Goal: Find specific page/section: Find specific page/section

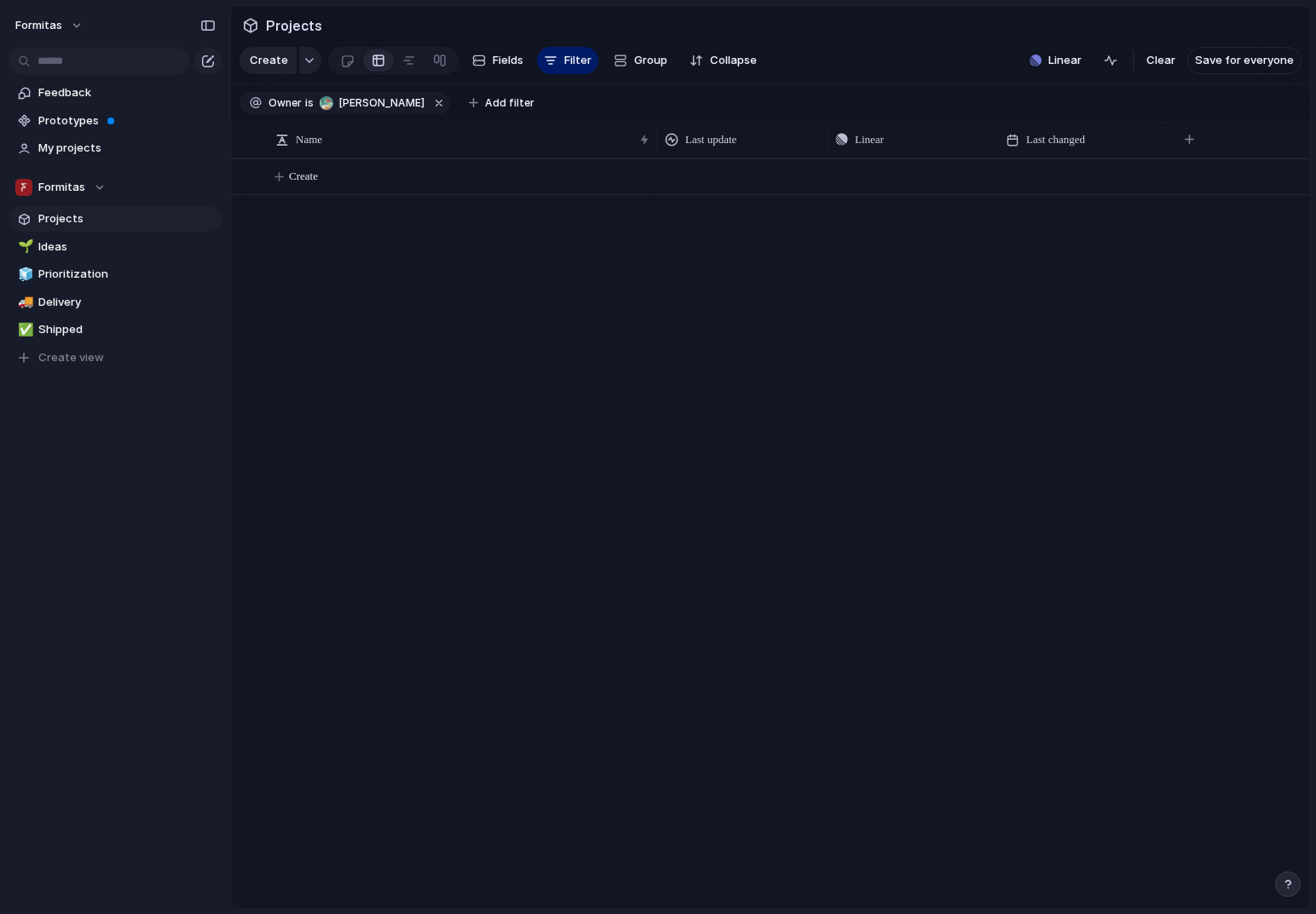
click at [380, 318] on div "Create" at bounding box center [771, 533] width 1079 height 750
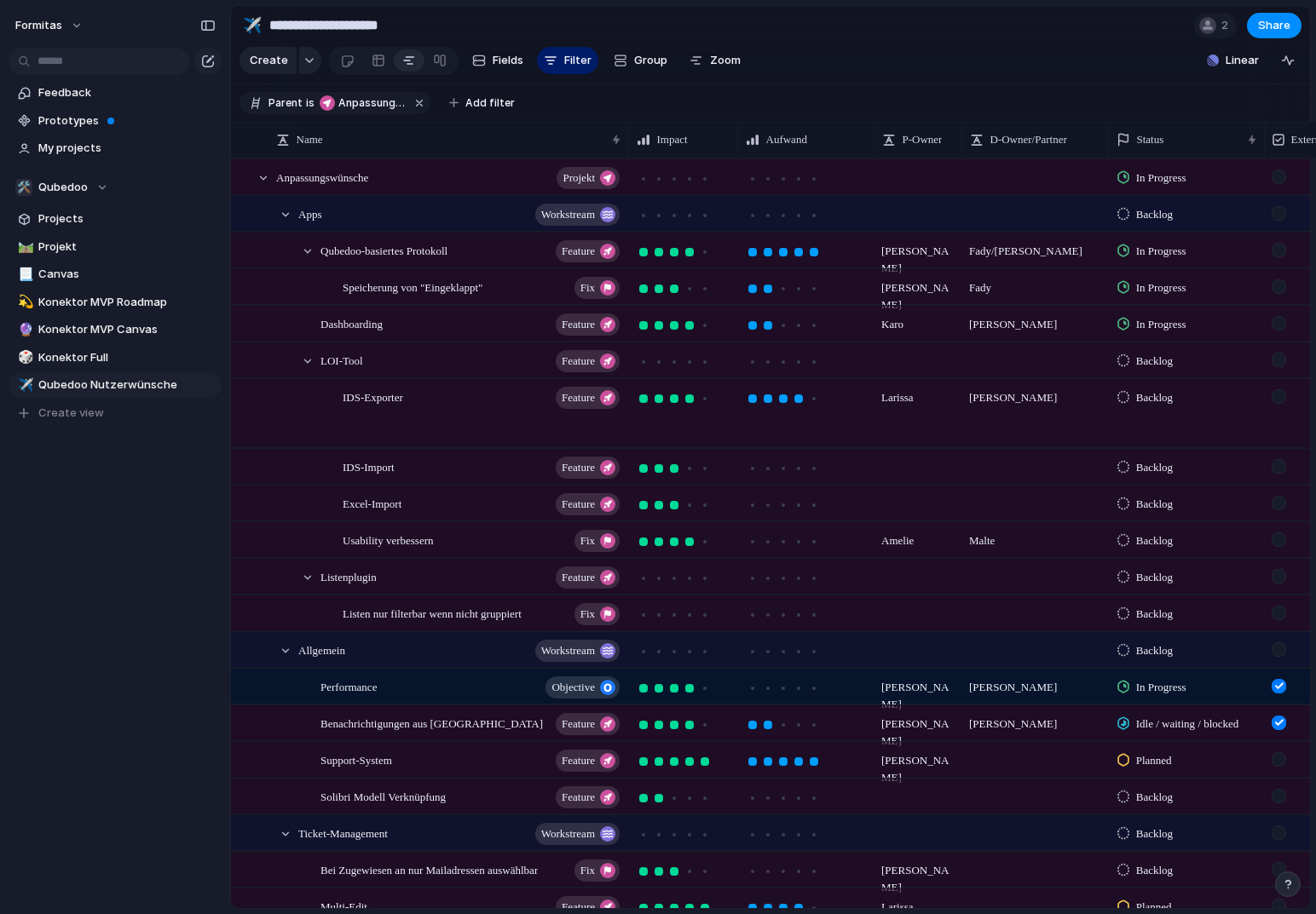
scroll to position [0, 10974]
click at [564, 62] on span "Filter" at bounding box center [578, 60] width 27 height 17
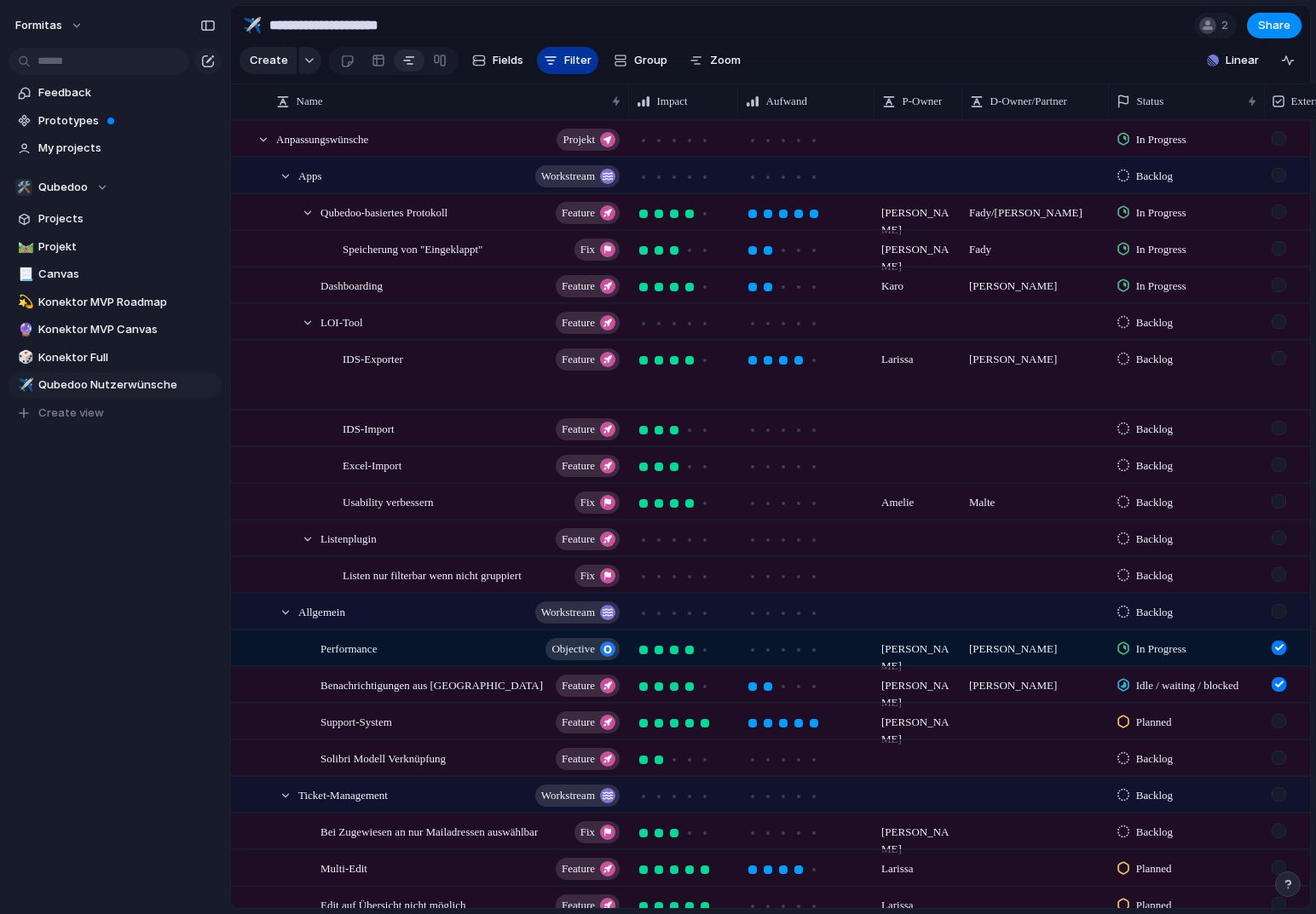
click at [564, 62] on span "Filter" at bounding box center [578, 60] width 27 height 17
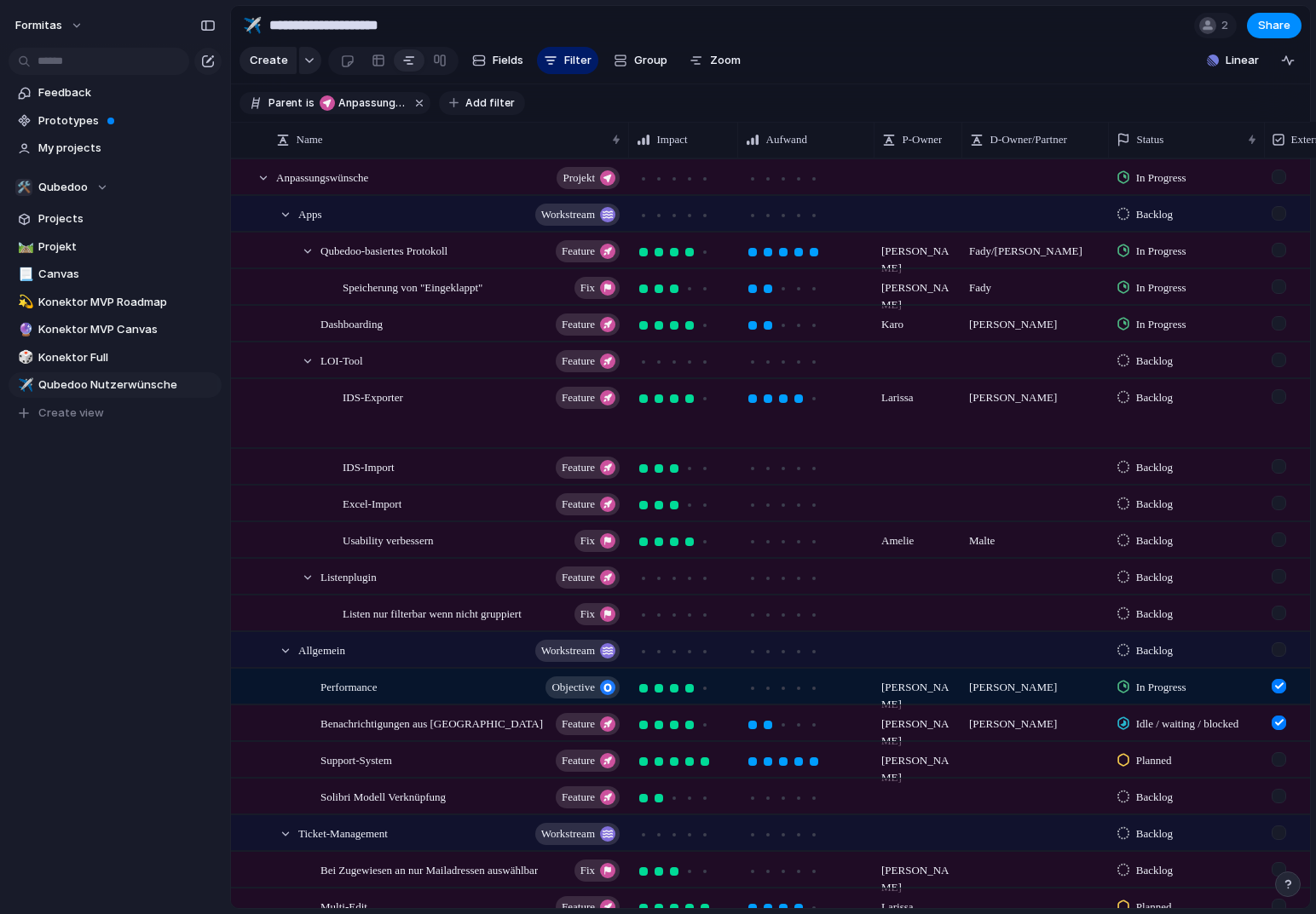
click at [470, 111] on span "Add filter" at bounding box center [490, 103] width 49 height 16
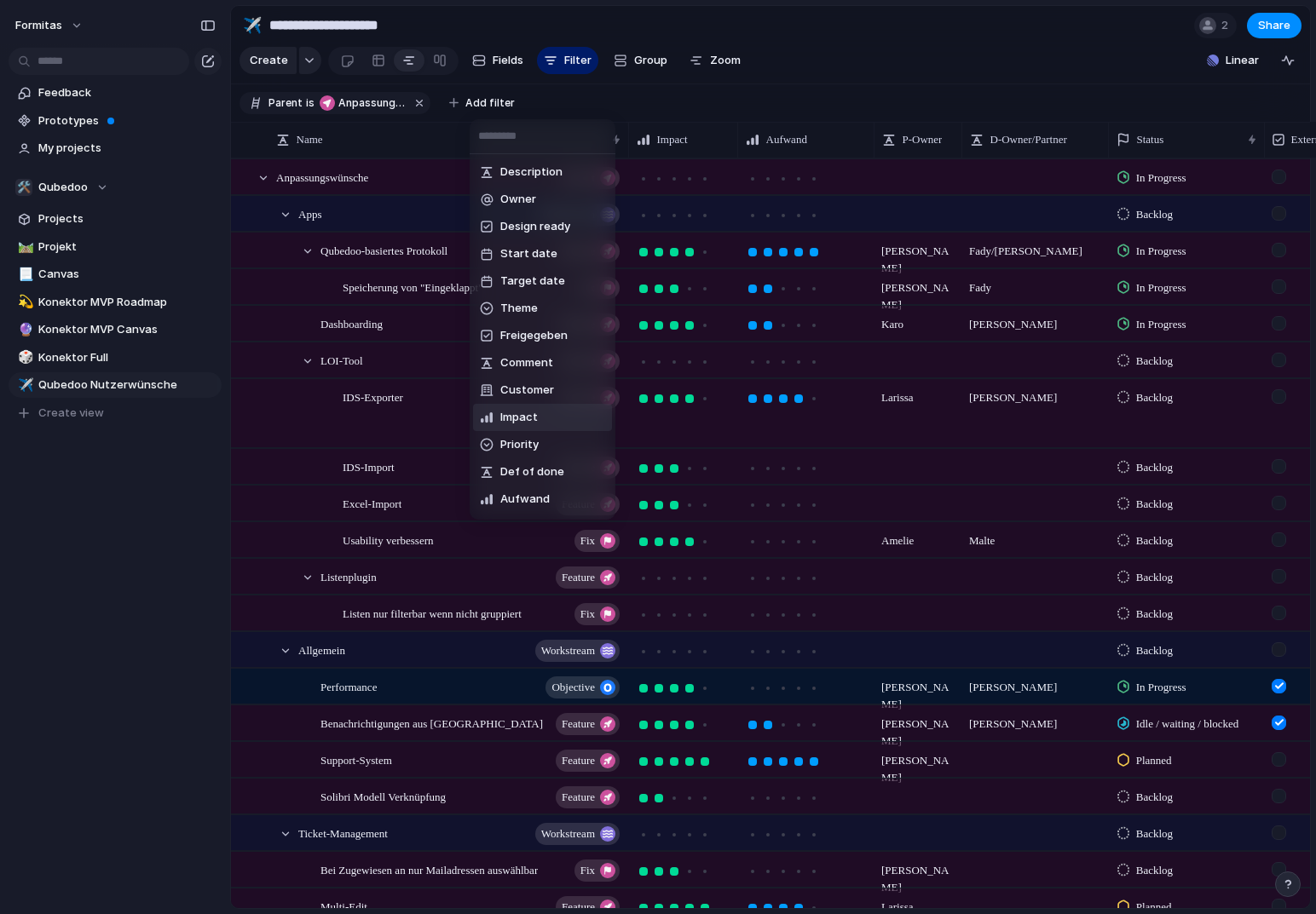
click at [530, 409] on span "Impact" at bounding box center [519, 417] width 37 height 17
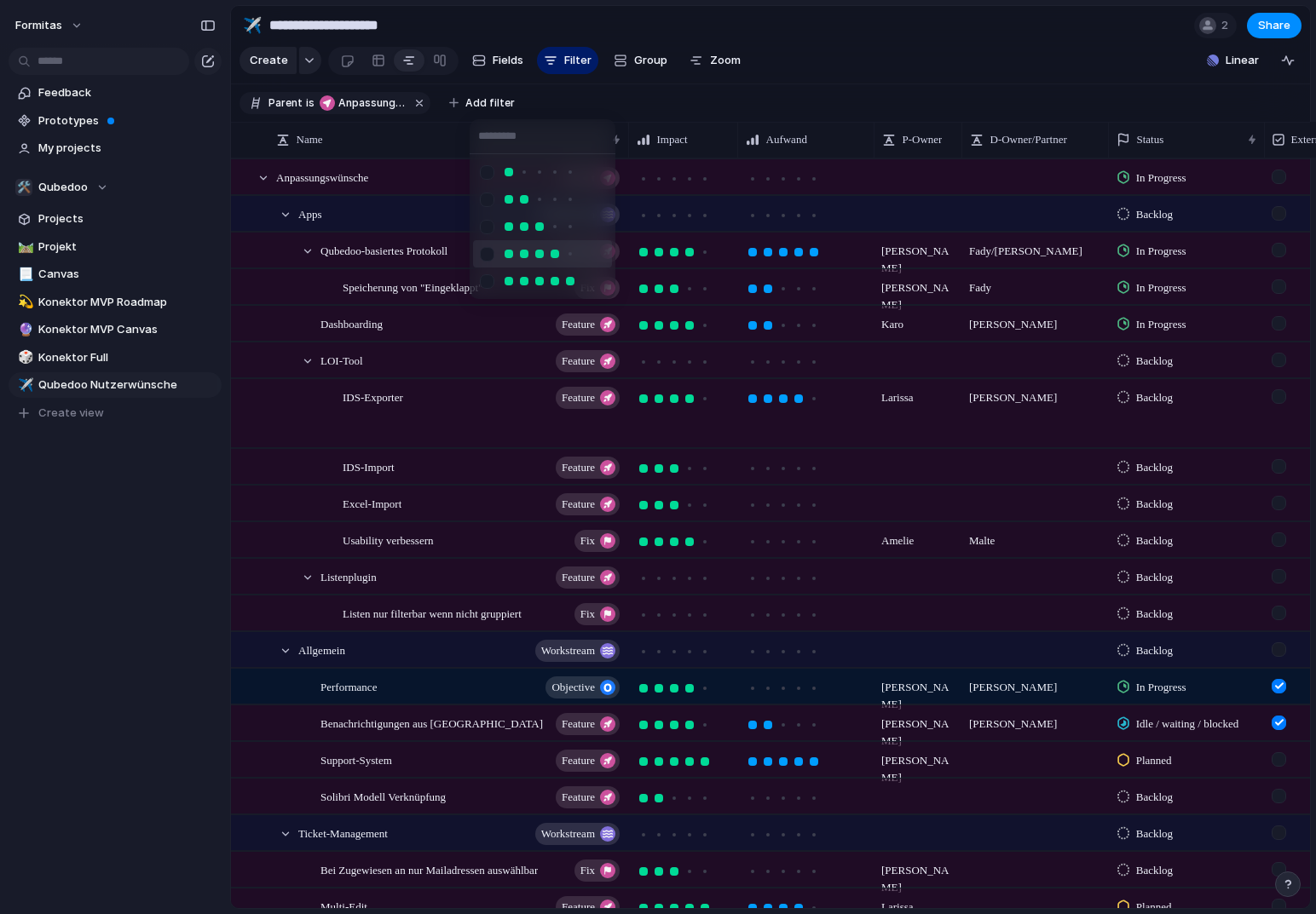
click at [483, 259] on div at bounding box center [486, 254] width 29 height 29
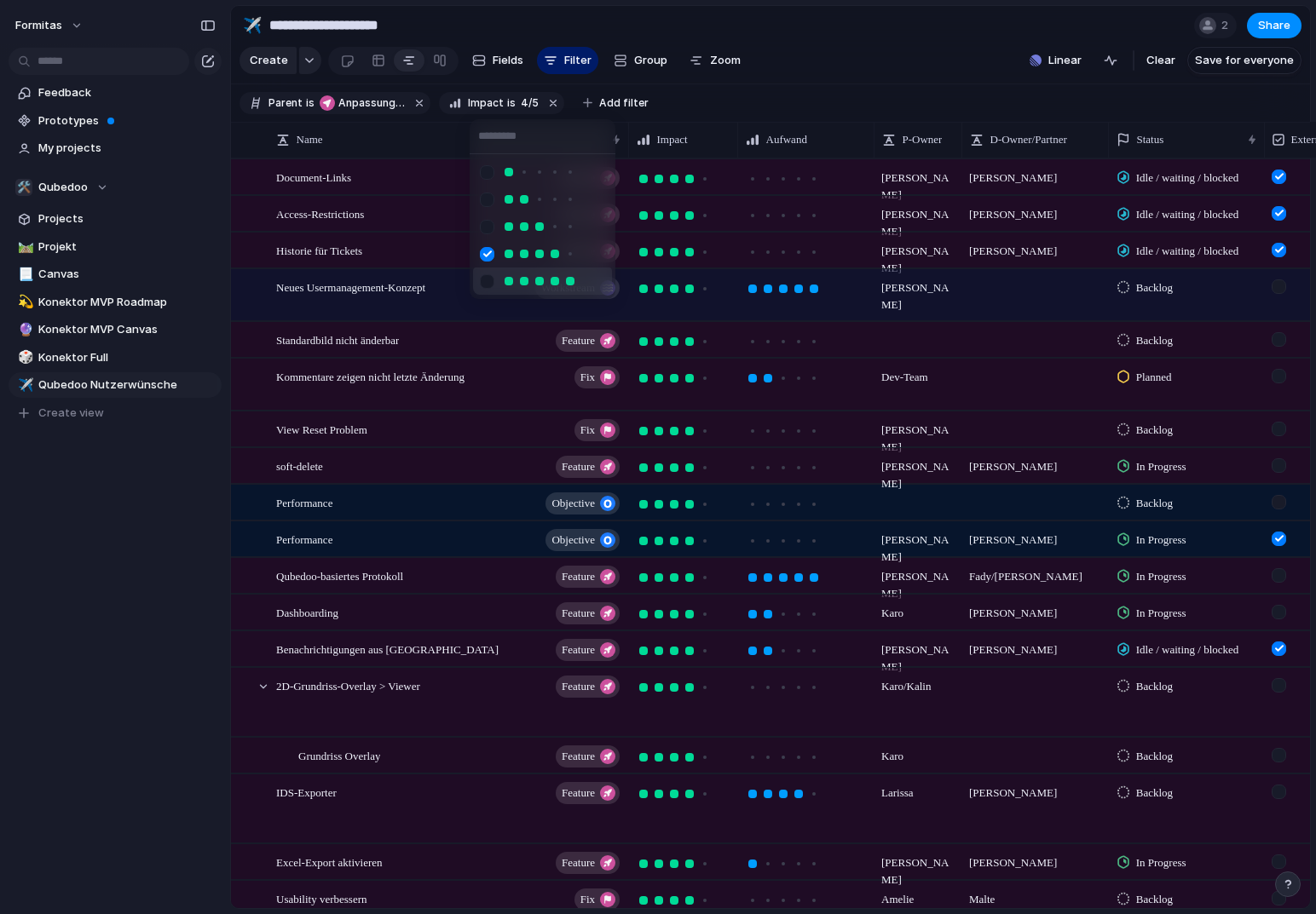
click at [488, 283] on div at bounding box center [486, 281] width 29 height 29
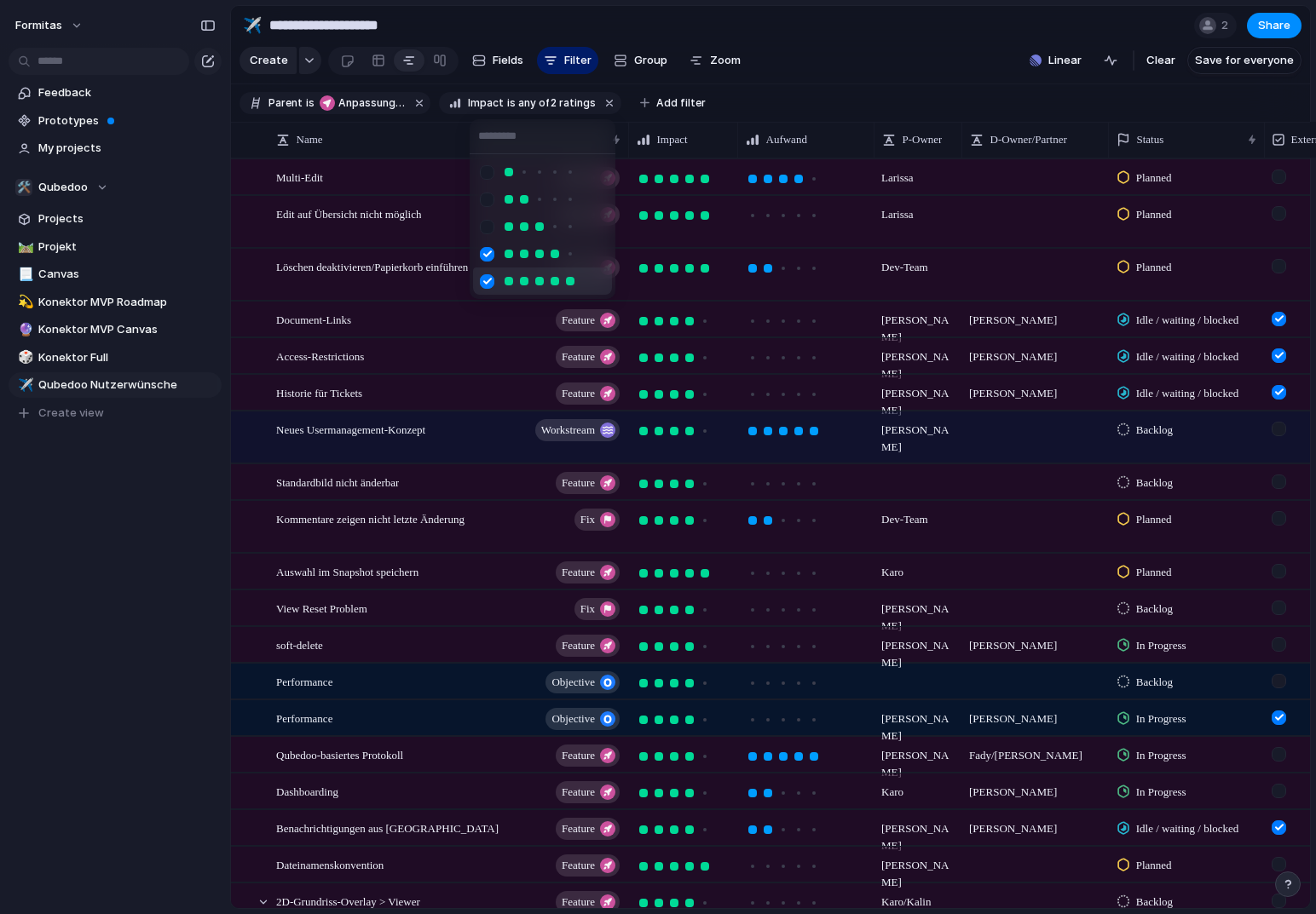
click at [886, 97] on div at bounding box center [658, 457] width 1316 height 914
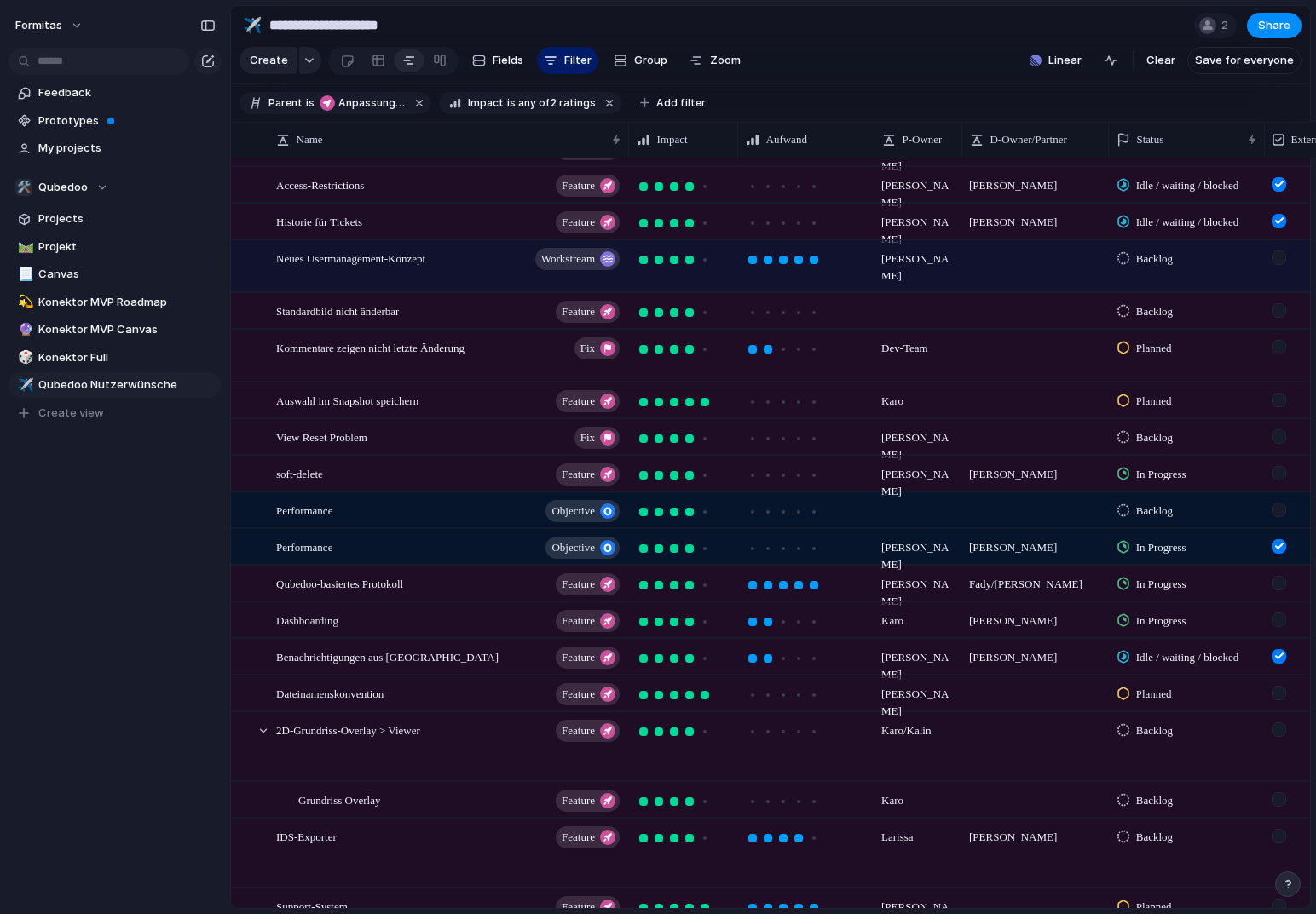
scroll to position [390, 0]
